Goal: Understand process/instructions

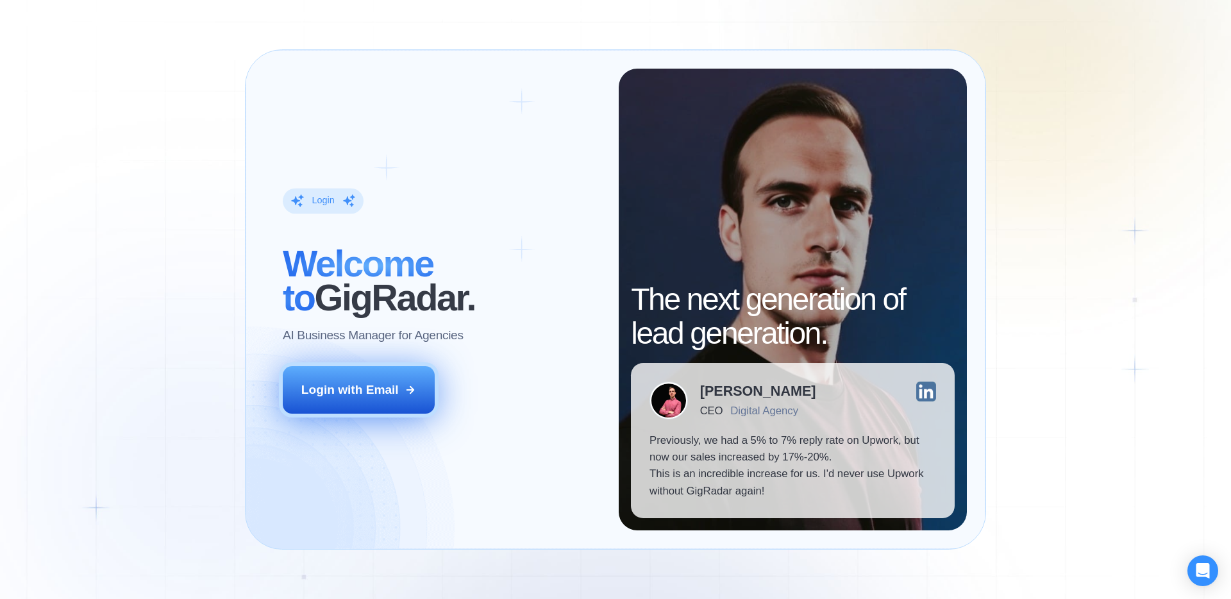
click at [410, 388] on icon at bounding box center [410, 390] width 12 height 12
